Goal: Transaction & Acquisition: Purchase product/service

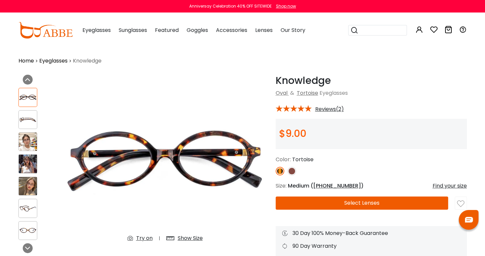
click at [54, 59] on link "Eyeglasses" at bounding box center [53, 61] width 28 height 8
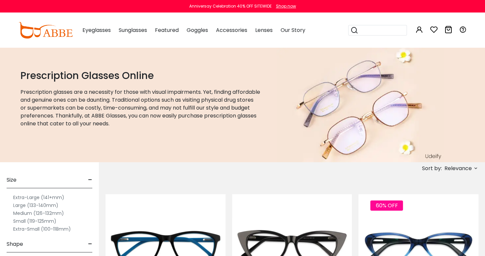
click at [15, 229] on label "Extra-Small (100-118mm)" at bounding box center [42, 229] width 58 height 8
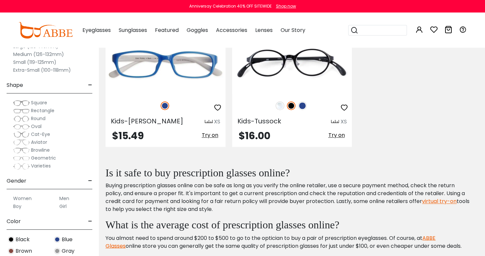
scroll to position [483, 0]
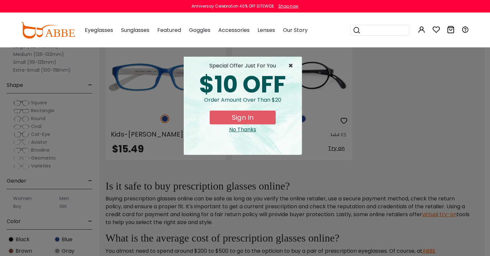
click at [292, 69] on span "×" at bounding box center [292, 66] width 8 height 8
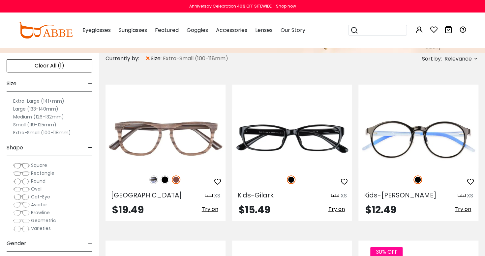
scroll to position [109, 0]
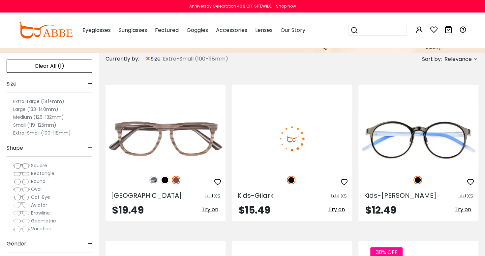
click at [328, 142] on img at bounding box center [292, 139] width 120 height 60
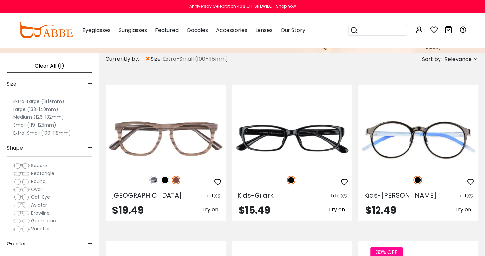
click at [84, 202] on div "Aviator" at bounding box center [50, 205] width 86 height 8
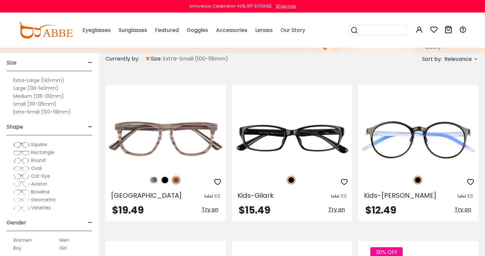
scroll to position [21, 0]
click at [14, 96] on label "Medium (126-132mm)" at bounding box center [38, 96] width 51 height 8
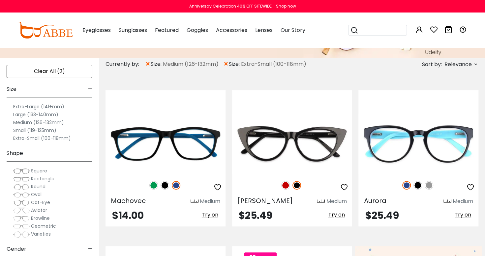
click at [13, 140] on label "Extra-Small (100-118mm)" at bounding box center [42, 138] width 58 height 8
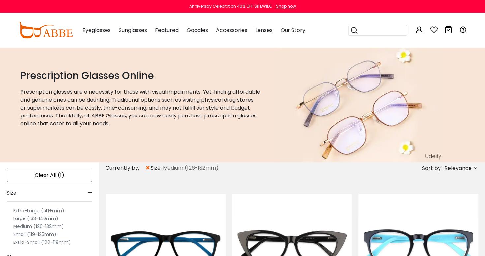
click at [52, 176] on div "Clear All (1)" at bounding box center [50, 175] width 86 height 13
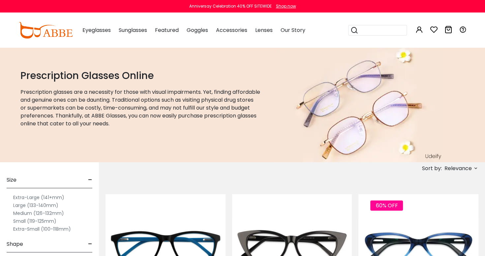
click at [24, 221] on label "Small (119-125mm)" at bounding box center [34, 221] width 43 height 8
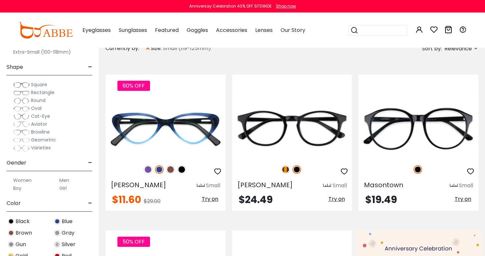
scroll to position [72, 0]
click at [29, 176] on label "Women" at bounding box center [22, 179] width 18 height 8
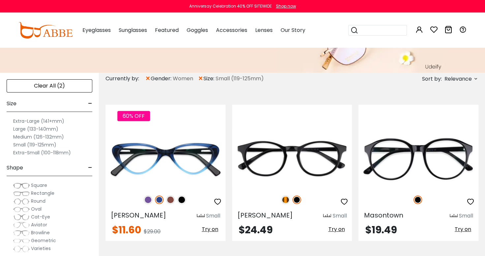
scroll to position [91, 0]
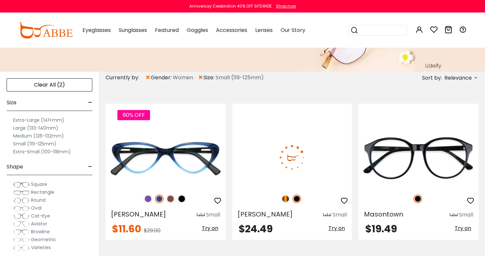
click at [322, 159] on img at bounding box center [292, 158] width 120 height 60
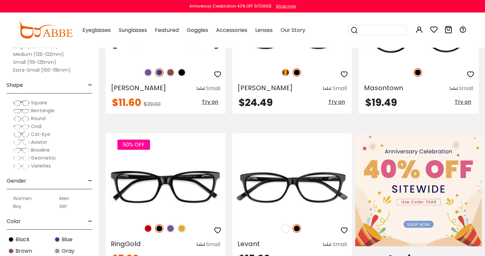
scroll to position [220, 0]
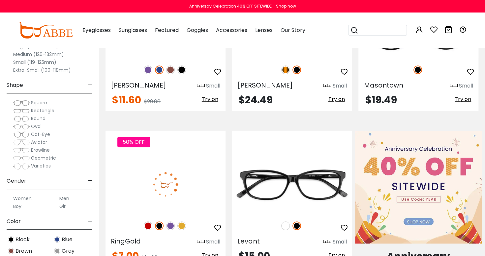
click at [209, 180] on img at bounding box center [165, 185] width 120 height 60
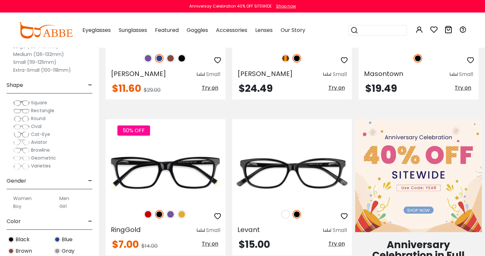
scroll to position [220, 0]
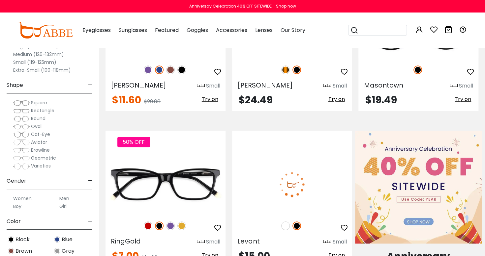
click at [312, 170] on img at bounding box center [292, 185] width 120 height 60
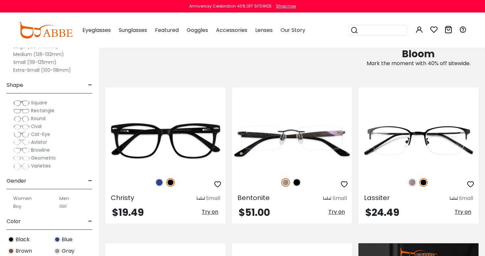
scroll to position [444, 0]
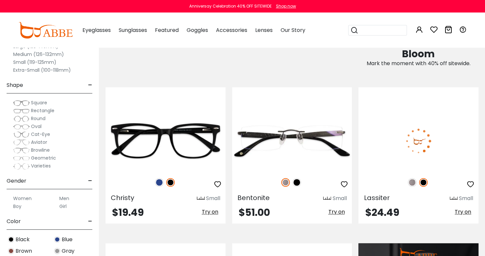
click at [432, 141] on img at bounding box center [418, 141] width 120 height 60
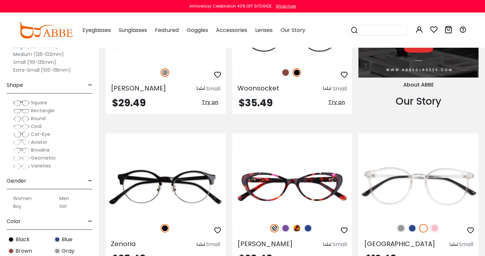
scroll to position [712, 0]
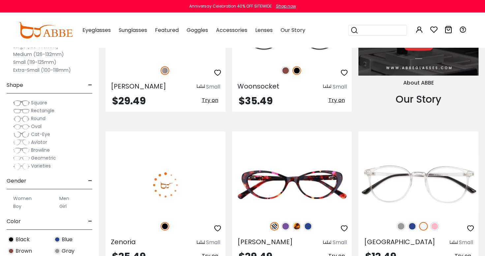
click at [199, 179] on img at bounding box center [165, 185] width 120 height 60
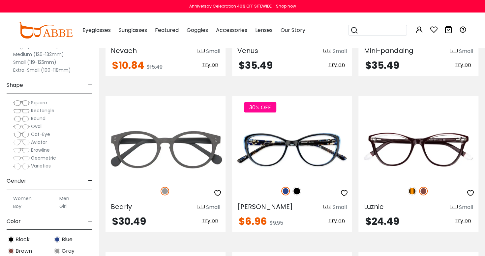
scroll to position [1061, 0]
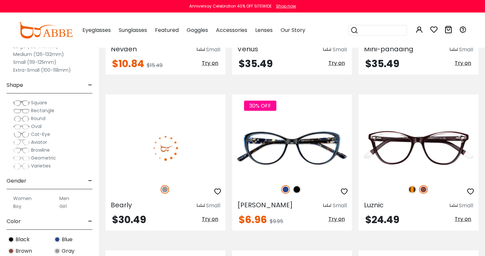
click at [191, 151] on img at bounding box center [165, 148] width 120 height 60
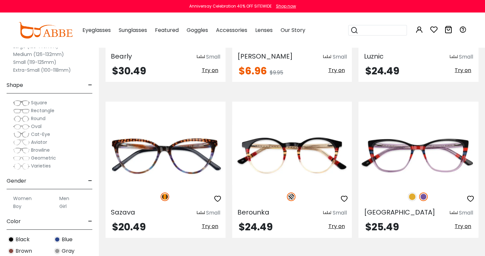
scroll to position [1210, 0]
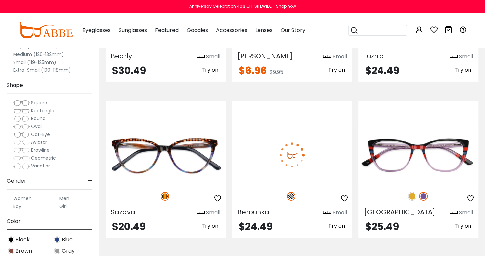
click at [333, 157] on img at bounding box center [292, 155] width 120 height 60
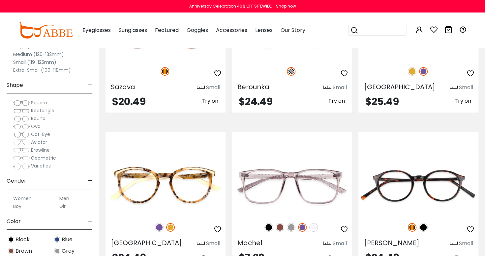
scroll to position [1336, 0]
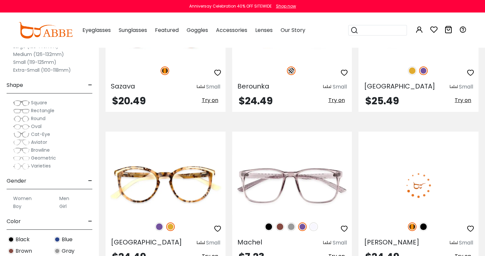
click at [420, 179] on img at bounding box center [418, 186] width 120 height 60
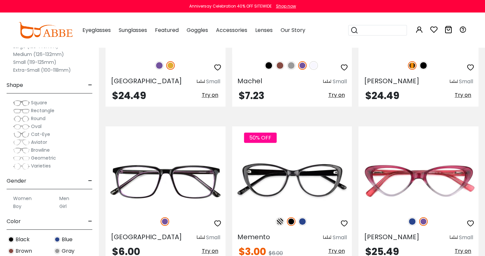
scroll to position [1498, 0]
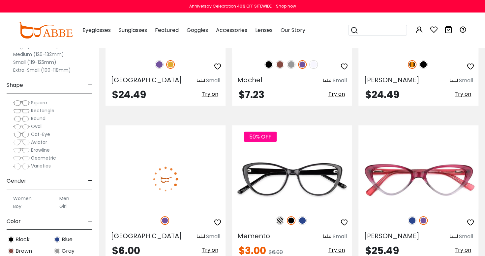
click at [195, 177] on img at bounding box center [165, 179] width 120 height 60
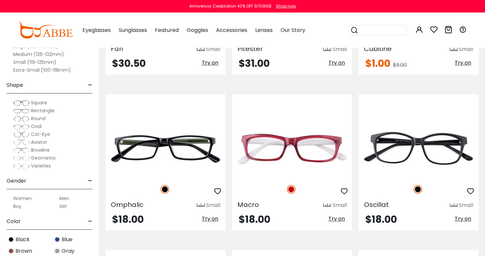
scroll to position [1842, 0]
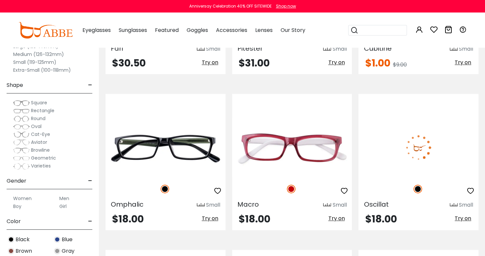
click at [436, 152] on img at bounding box center [418, 148] width 120 height 60
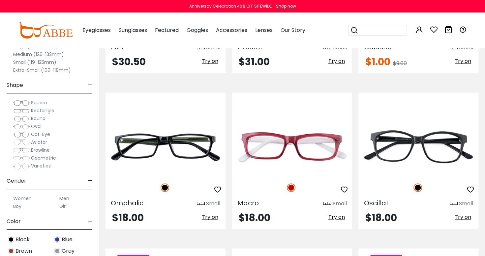
scroll to position [1842, 0]
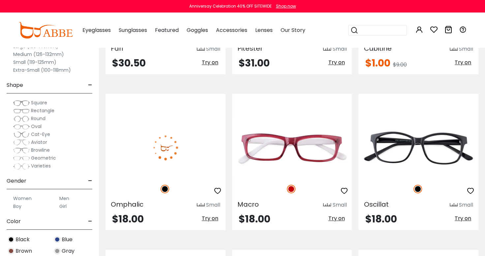
click at [203, 144] on img at bounding box center [165, 148] width 120 height 60
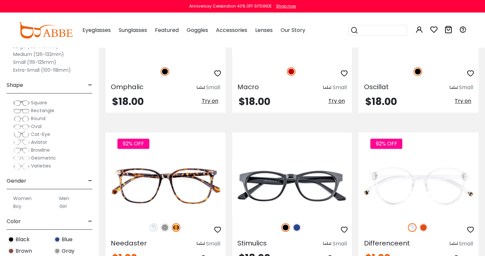
scroll to position [1964, 0]
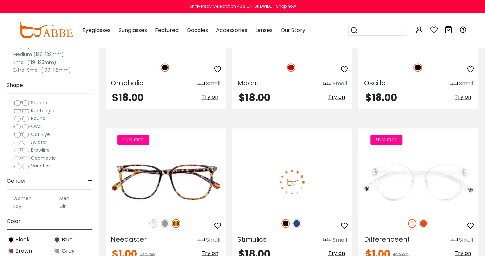
click at [312, 179] on img at bounding box center [292, 182] width 120 height 60
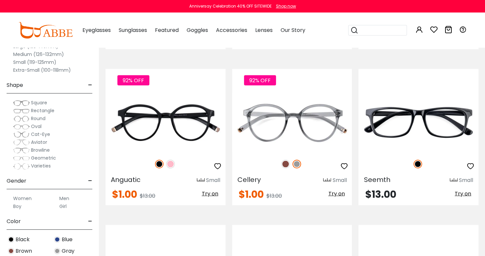
scroll to position [2179, 0]
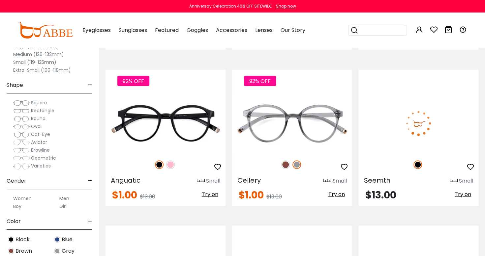
click at [431, 121] on img at bounding box center [418, 123] width 120 height 60
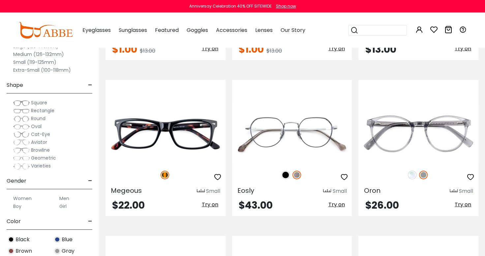
scroll to position [2325, 0]
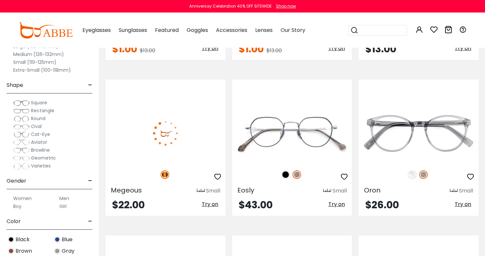
click at [190, 132] on img at bounding box center [165, 133] width 120 height 60
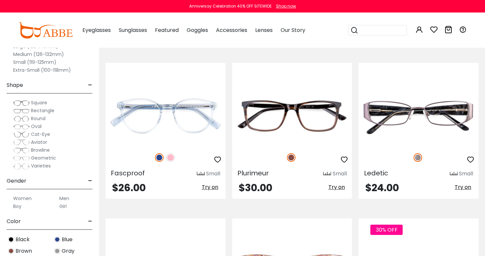
scroll to position [2499, 0]
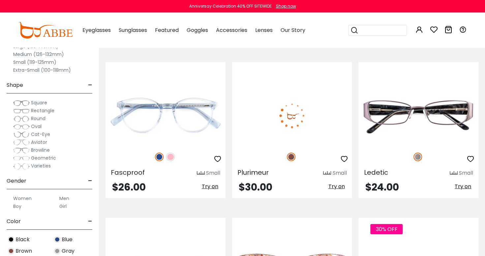
click at [315, 120] on img at bounding box center [292, 116] width 120 height 60
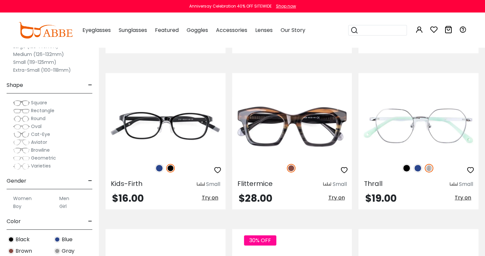
scroll to position [2957, 0]
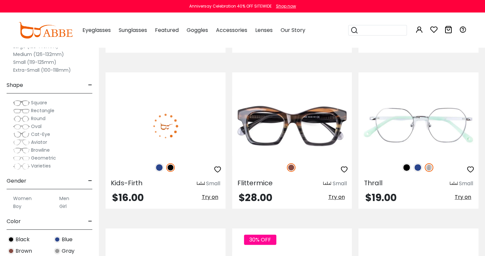
click at [189, 125] on img at bounding box center [165, 126] width 120 height 60
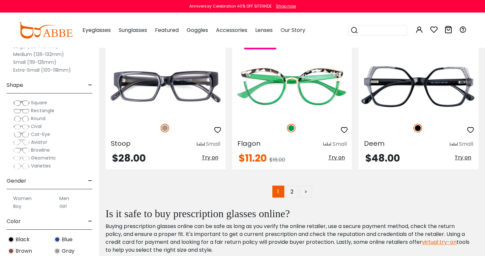
scroll to position [3153, 0]
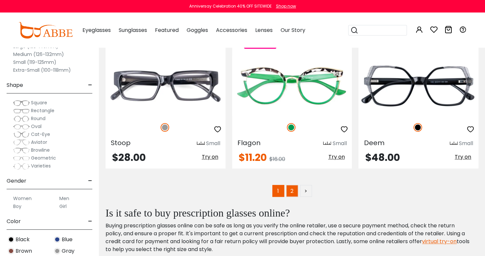
click at [292, 190] on link "2" at bounding box center [292, 191] width 12 height 12
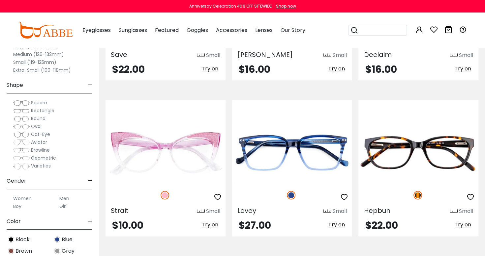
scroll to position [251, 0]
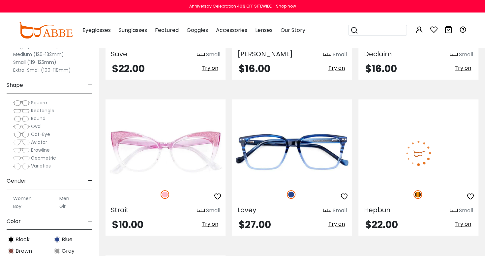
click at [437, 158] on img at bounding box center [418, 153] width 120 height 60
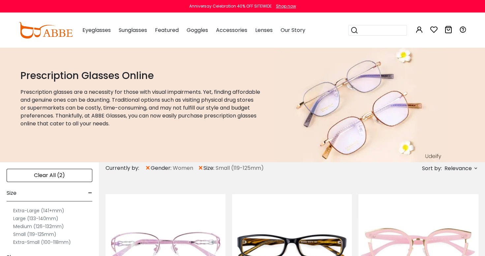
click at [53, 173] on div "Clear All (2)" at bounding box center [50, 175] width 86 height 13
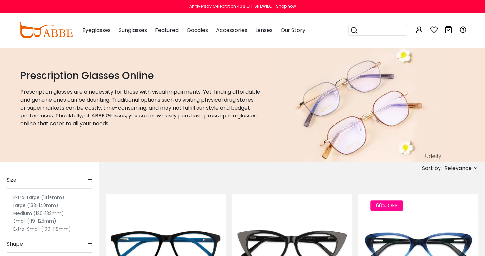
click at [18, 221] on label "Small (119-125mm)" at bounding box center [34, 221] width 43 height 8
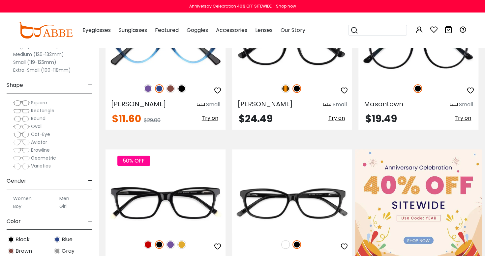
scroll to position [202, 0]
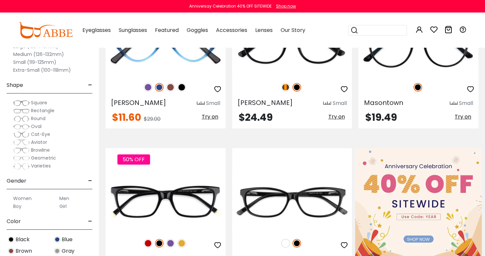
click at [66, 196] on label "Men" at bounding box center [64, 199] width 10 height 8
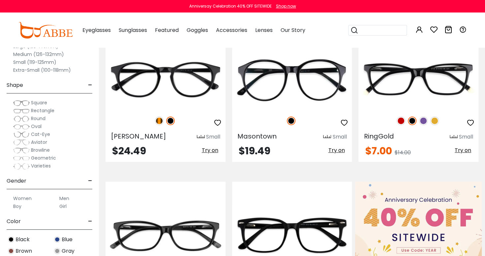
scroll to position [173, 0]
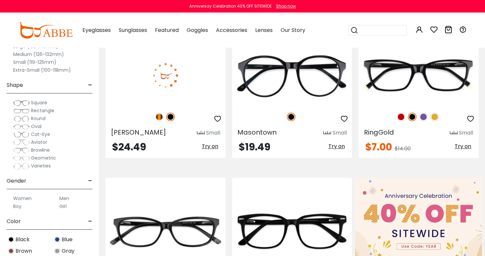
click at [193, 79] on img at bounding box center [165, 75] width 120 height 60
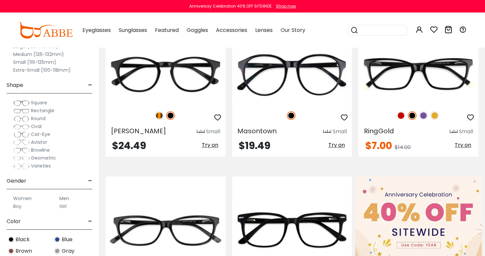
scroll to position [173, 0]
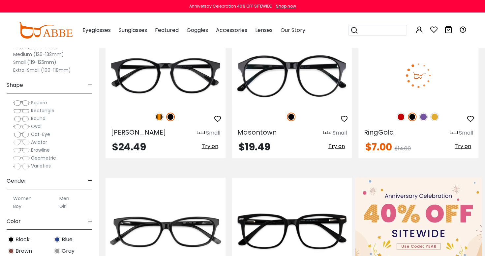
click at [438, 78] on img at bounding box center [418, 75] width 120 height 60
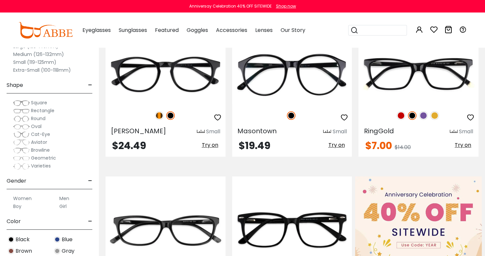
scroll to position [173, 0]
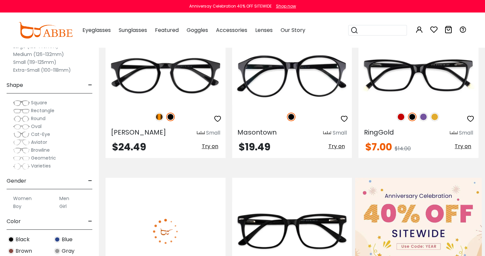
click at [191, 219] on img at bounding box center [165, 232] width 120 height 60
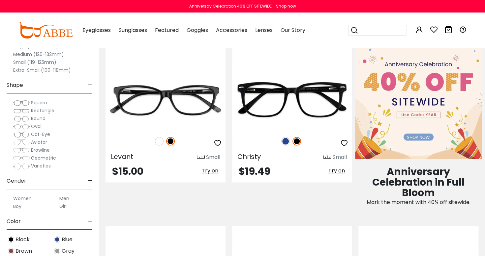
scroll to position [304, 0]
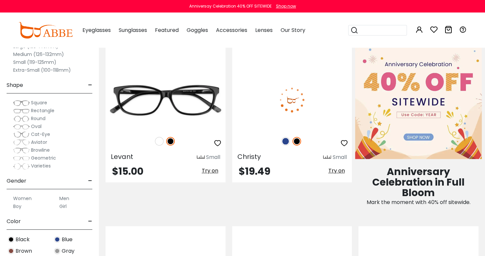
click at [315, 108] on img at bounding box center [292, 100] width 120 height 60
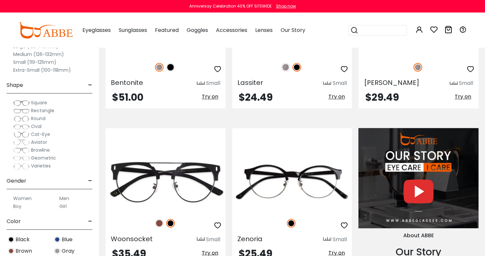
scroll to position [559, 0]
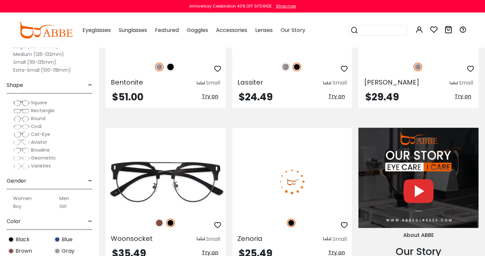
click at [317, 186] on img at bounding box center [292, 182] width 120 height 60
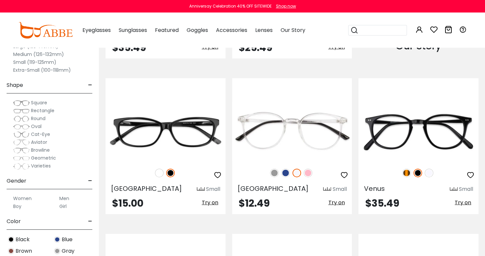
scroll to position [766, 0]
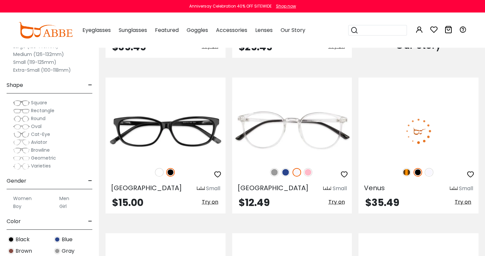
click at [437, 143] on img at bounding box center [418, 131] width 120 height 60
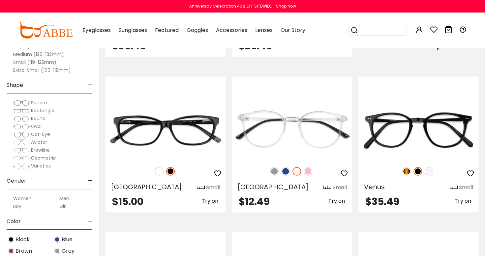
scroll to position [766, 0]
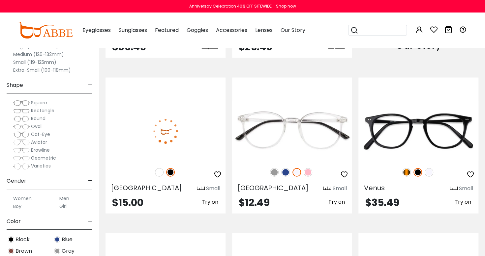
click at [201, 127] on img at bounding box center [165, 131] width 120 height 60
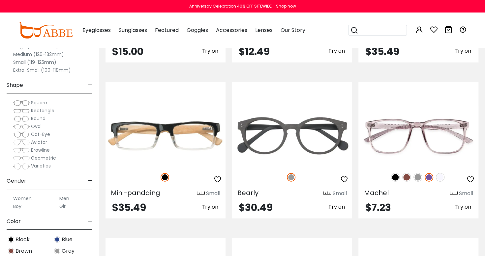
scroll to position [918, 0]
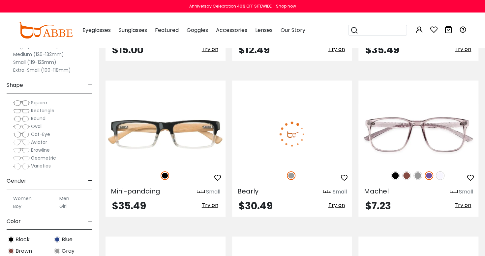
click at [329, 144] on img at bounding box center [292, 134] width 120 height 60
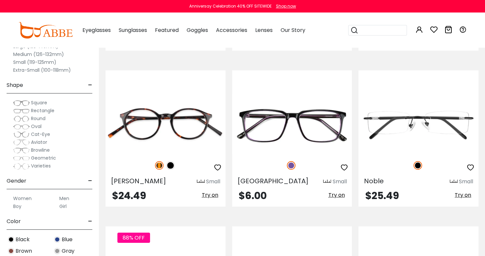
scroll to position [1084, 0]
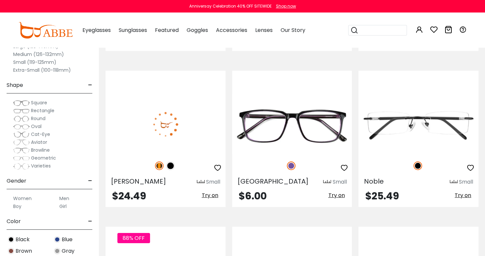
click at [188, 123] on img at bounding box center [165, 125] width 120 height 60
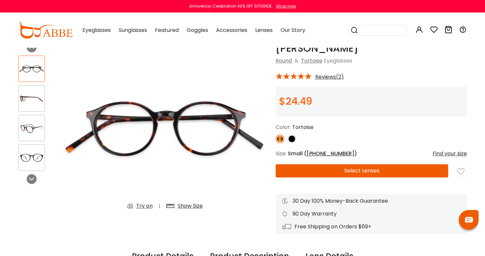
scroll to position [32, 0]
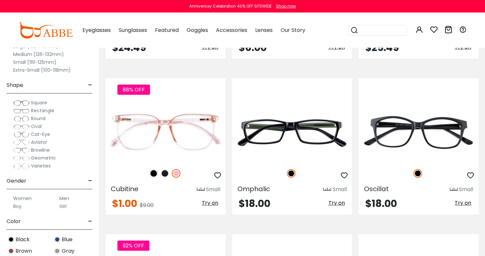
scroll to position [1234, 0]
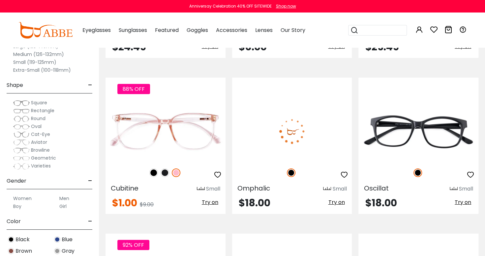
click at [321, 145] on img at bounding box center [292, 131] width 120 height 60
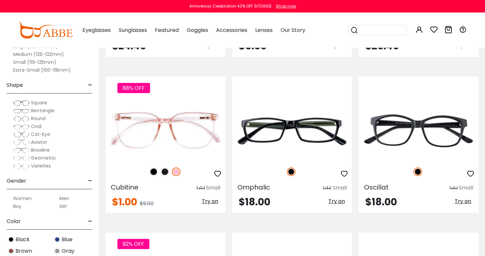
scroll to position [1234, 0]
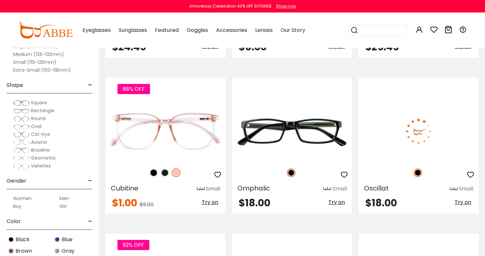
click at [432, 172] on div at bounding box center [418, 173] width 120 height 14
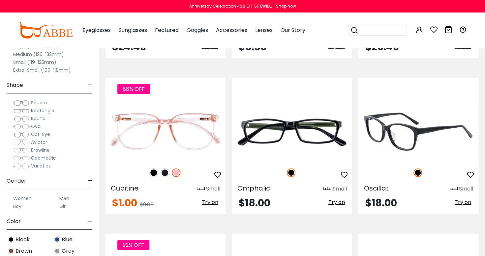
click at [432, 144] on img at bounding box center [418, 131] width 120 height 60
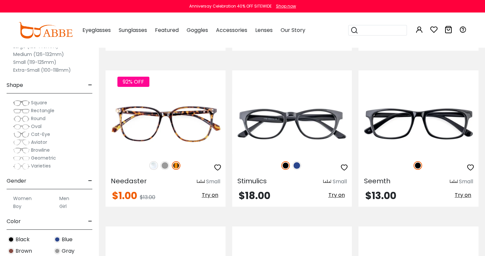
scroll to position [1399, 0]
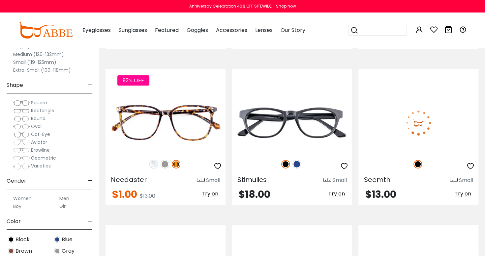
click at [397, 126] on img at bounding box center [418, 123] width 120 height 60
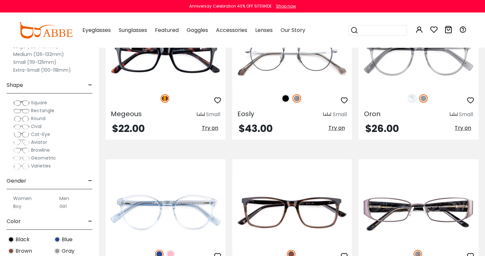
scroll to position [1622, 0]
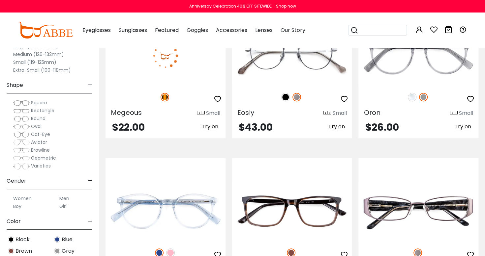
click at [182, 78] on img at bounding box center [165, 56] width 120 height 60
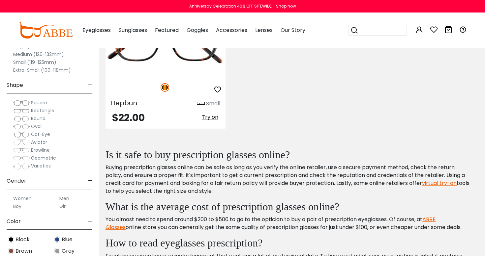
scroll to position [2413, 0]
